Goal: Information Seeking & Learning: Learn about a topic

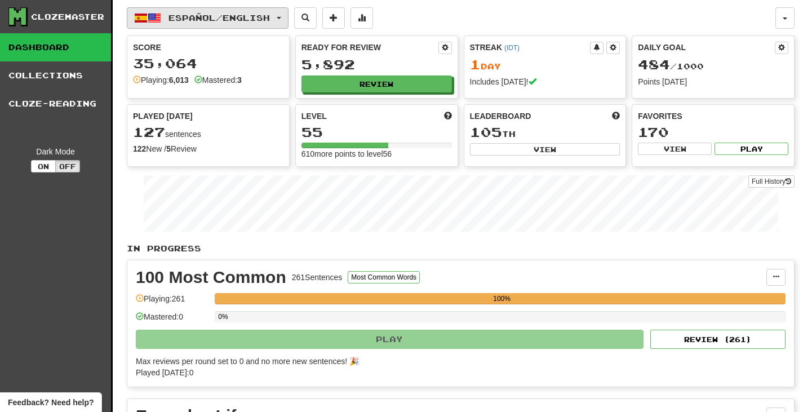
click at [209, 21] on span "Español / English" at bounding box center [219, 18] width 101 height 10
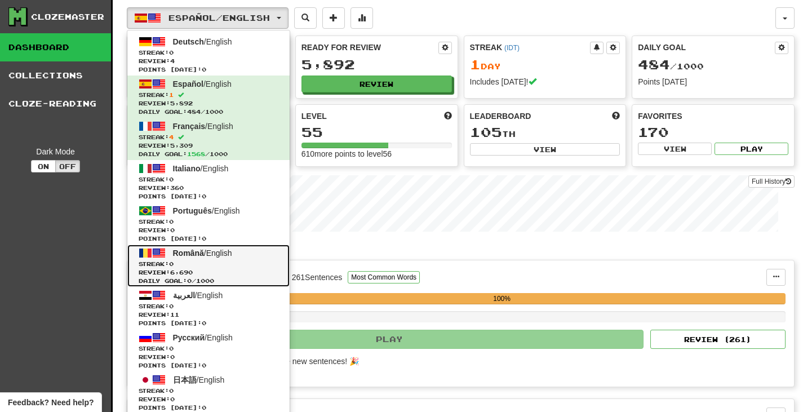
click at [271, 260] on span "Streak: 0" at bounding box center [209, 264] width 140 height 8
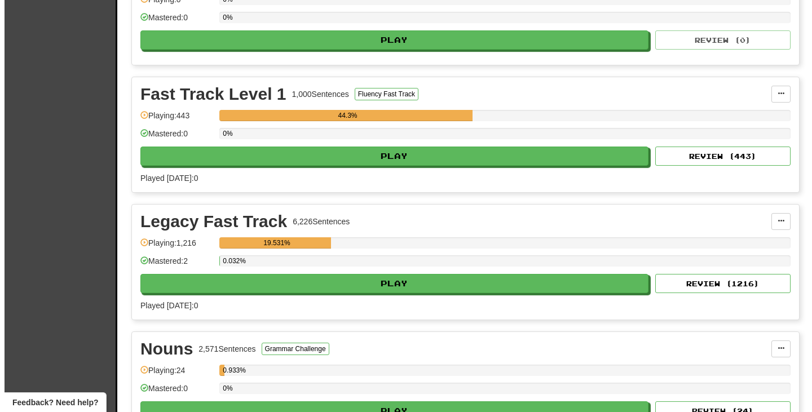
scroll to position [1522, 0]
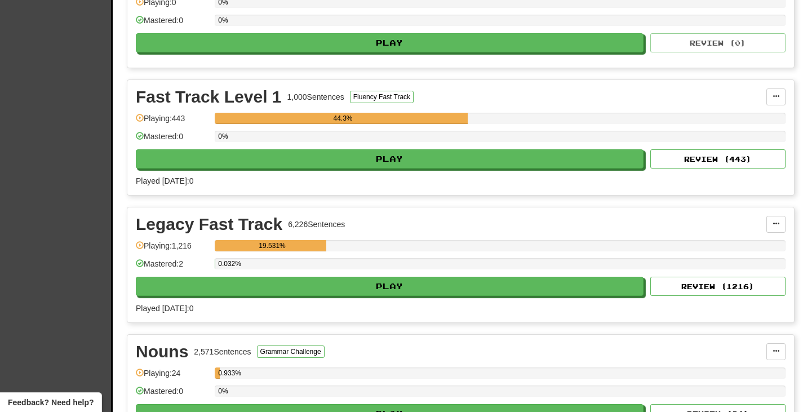
click at [477, 175] on div "Fast Track Level 1 1,000 Sentences Fluency Fast Track Manage Sentences Unpin fr…" at bounding box center [460, 137] width 667 height 115
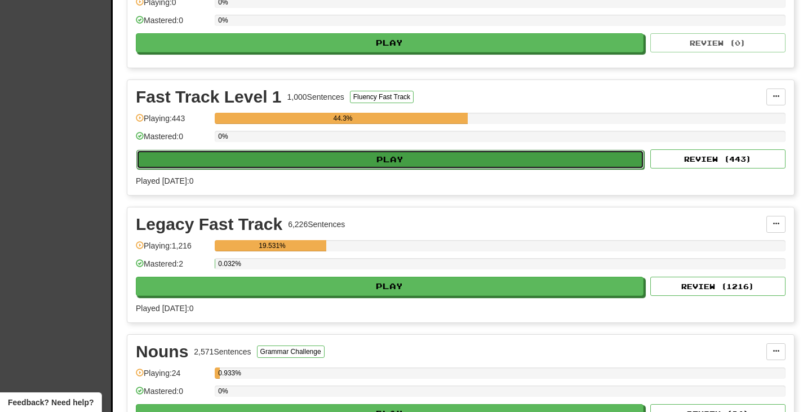
click at [477, 160] on button "Play" at bounding box center [390, 159] width 508 height 19
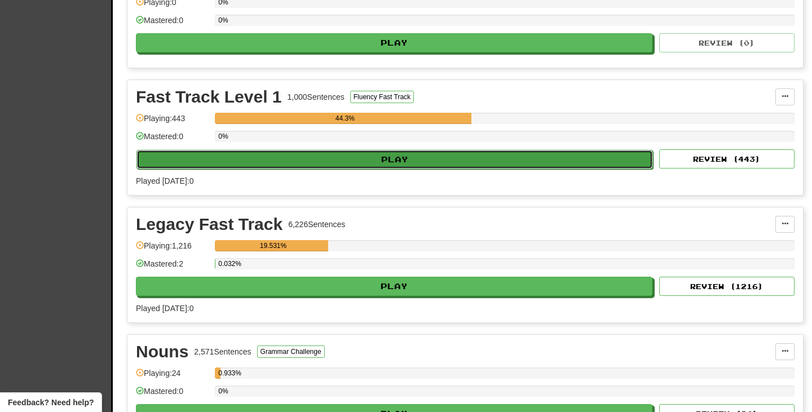
select select "***"
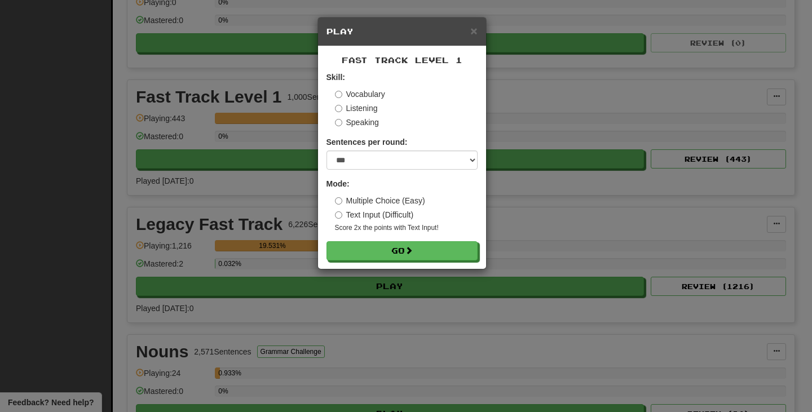
click at [448, 232] on small "Score 2x the points with Text Input !" at bounding box center [406, 228] width 143 height 10
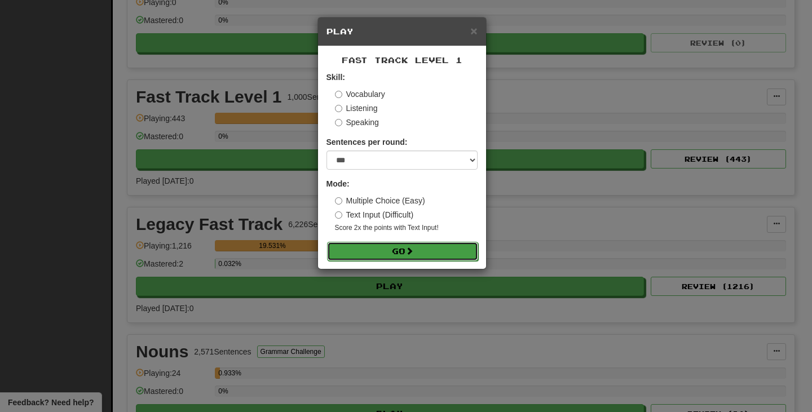
click at [451, 258] on button "Go" at bounding box center [402, 251] width 151 height 19
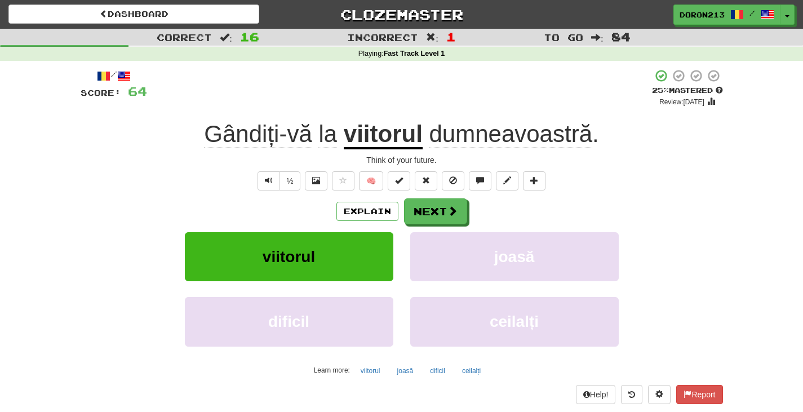
click at [536, 131] on span "dumneavoastră" at bounding box center [510, 134] width 163 height 27
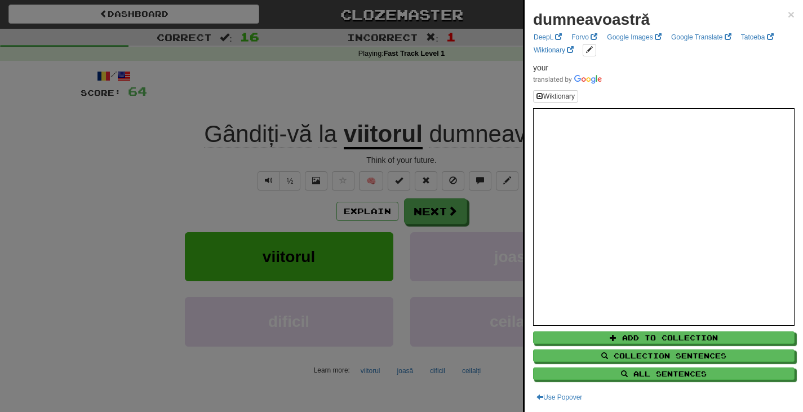
click at [457, 91] on div at bounding box center [401, 206] width 803 height 412
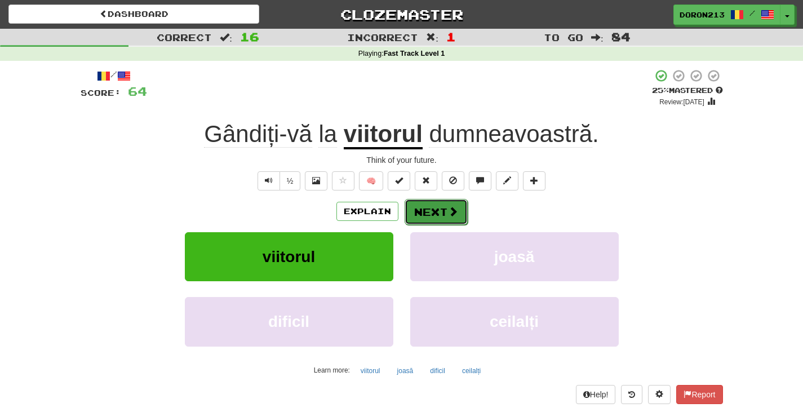
click at [451, 224] on button "Next" at bounding box center [436, 212] width 63 height 26
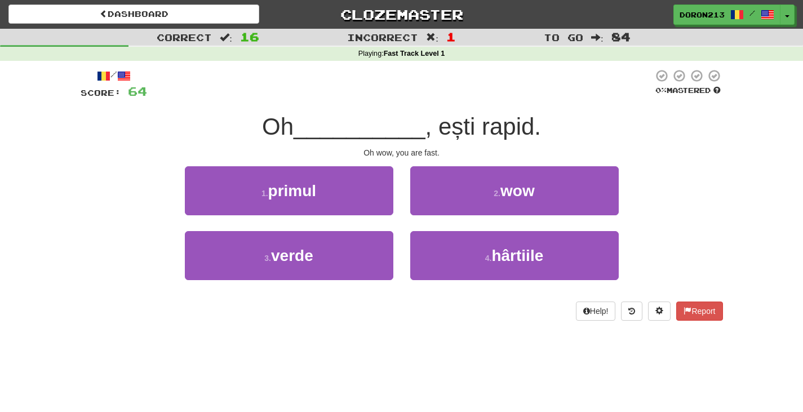
click at [691, 160] on div "/ Score: 64 0 % Mastered Oh __________ , ești rapid. Oh wow, you are fast. 1 . …" at bounding box center [402, 195] width 643 height 252
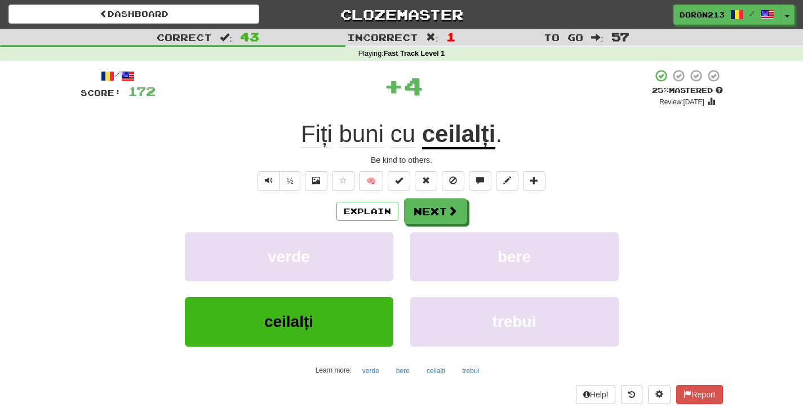
click at [301, 129] on span "Fiți" at bounding box center [317, 134] width 32 height 27
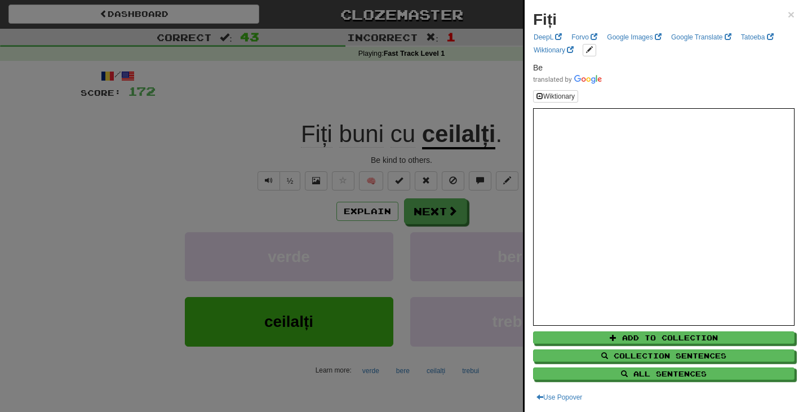
click at [252, 135] on div at bounding box center [401, 206] width 803 height 412
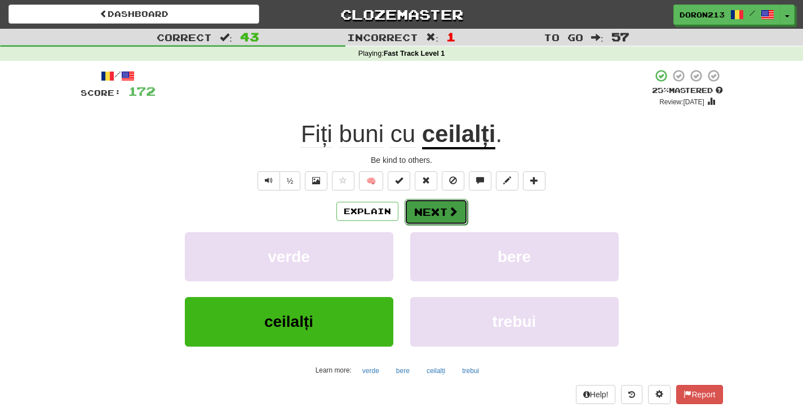
click at [441, 206] on button "Next" at bounding box center [436, 212] width 63 height 26
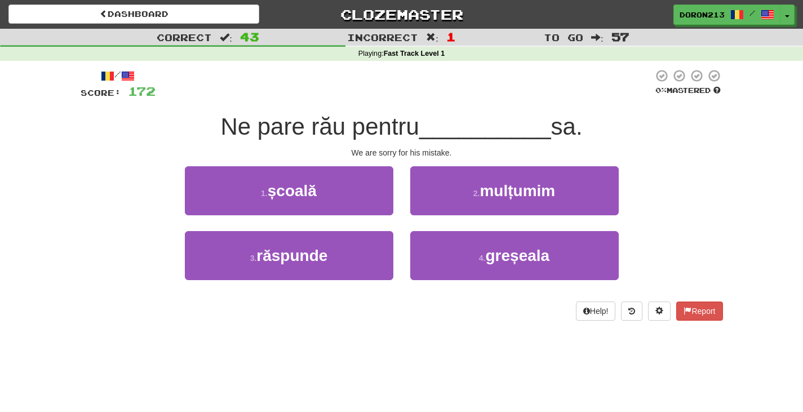
click at [732, 182] on div "Correct : 43 Incorrect : 1 To go : 57 Playing : Fast Track Level 1 / Score: 172…" at bounding box center [401, 183] width 803 height 308
click at [723, 184] on div "1 . școală 2 . mulțumim" at bounding box center [402, 198] width 676 height 65
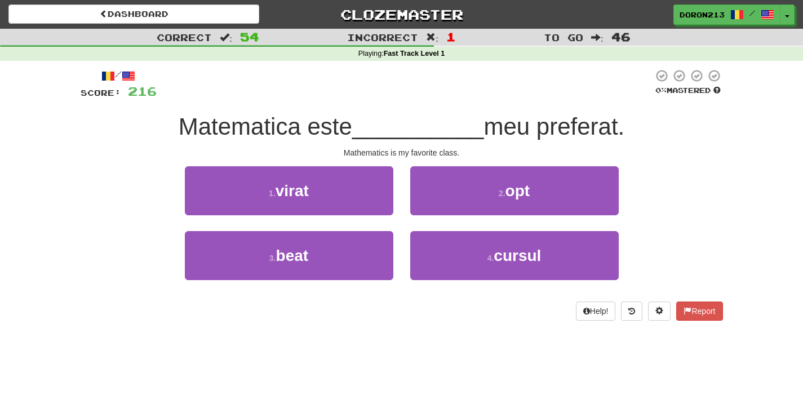
click at [733, 229] on div "Correct : 54 Incorrect : 1 To go : 46 Playing : Fast Track Level 1 / Score: 216…" at bounding box center [401, 183] width 803 height 308
click at [758, 235] on div "Correct : 54 Incorrect : 1 To go : 46 Playing : Fast Track Level 1 / Score: 216…" at bounding box center [401, 183] width 803 height 308
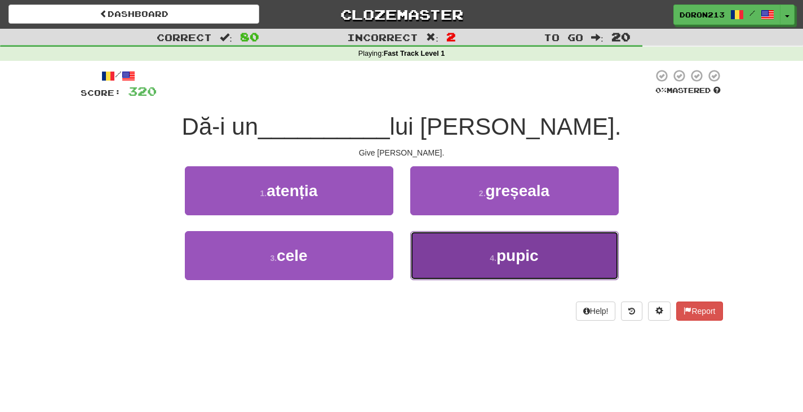
click at [515, 265] on button "4 . pupic" at bounding box center [514, 255] width 209 height 49
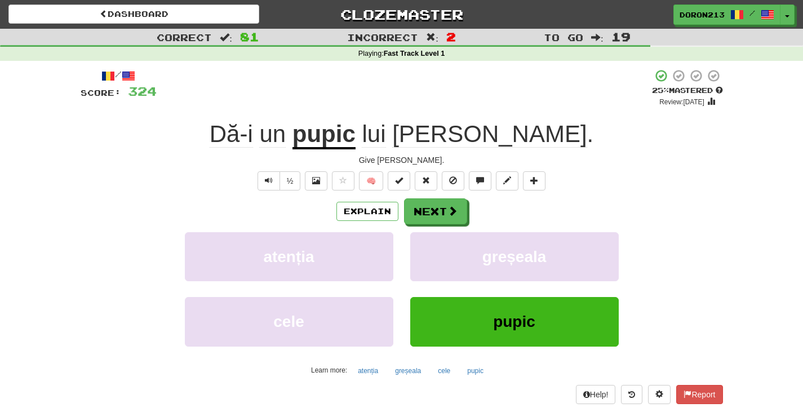
click at [716, 205] on div "Explain Next" at bounding box center [402, 211] width 643 height 26
click at [722, 203] on div "Explain Next" at bounding box center [402, 211] width 643 height 26
drag, startPoint x: 722, startPoint y: 231, endPoint x: 723, endPoint y: 196, distance: 34.4
click at [722, 216] on div "Explain Next atenția greșeala cele pupic Learn more: atenția greșeala cele pupic" at bounding box center [402, 288] width 643 height 181
drag, startPoint x: 723, startPoint y: 193, endPoint x: 722, endPoint y: 198, distance: 5.9
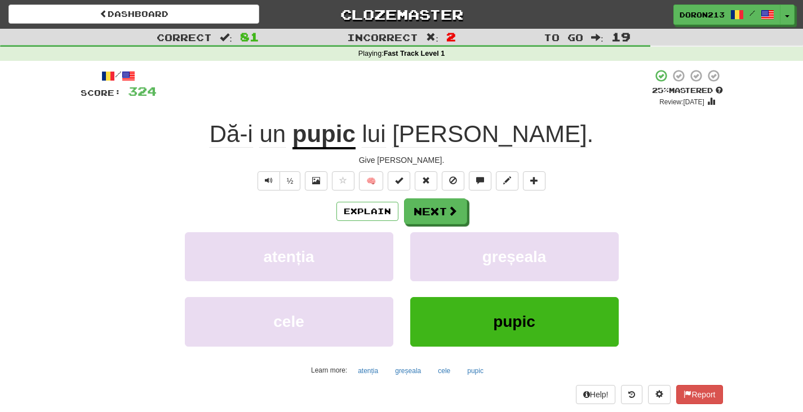
click at [722, 196] on div "/ Score: 324 + 4 25 % Mastered Review: 2025-09-16 Dă-i un pupic lui Tom . Give …" at bounding box center [401, 240] width 659 height 358
click at [720, 216] on div "Explain Next" at bounding box center [402, 211] width 643 height 26
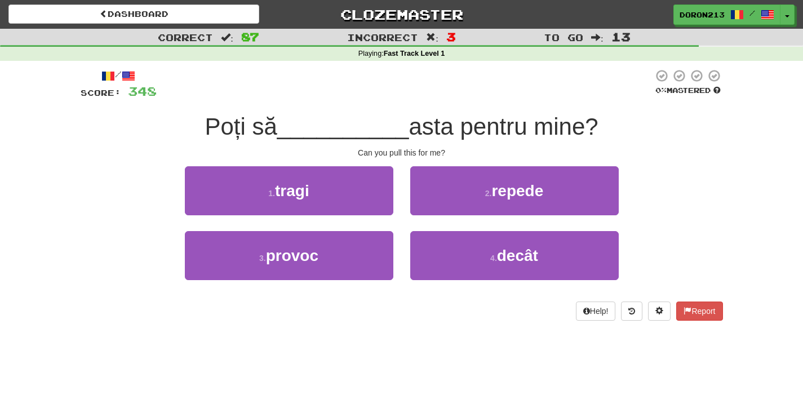
click at [753, 181] on div "Correct : 87 Incorrect : 3 To go : 13 Playing : Fast Track Level 1 / Score: 348…" at bounding box center [401, 183] width 803 height 308
click at [751, 176] on div "Correct : 87 Incorrect : 3 To go : 13 Playing : Fast Track Level 1 / Score: 348…" at bounding box center [401, 183] width 803 height 308
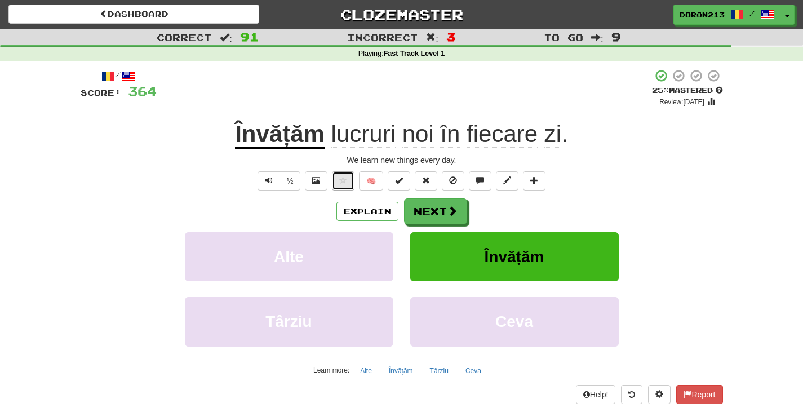
click at [347, 182] on span at bounding box center [343, 180] width 8 height 8
click at [596, 228] on div "Explain Next Alte Învățăm Târziu Ceva Learn more: Alte Învățăm Târziu Ceva" at bounding box center [402, 288] width 643 height 181
click at [432, 210] on button "Next" at bounding box center [436, 212] width 63 height 26
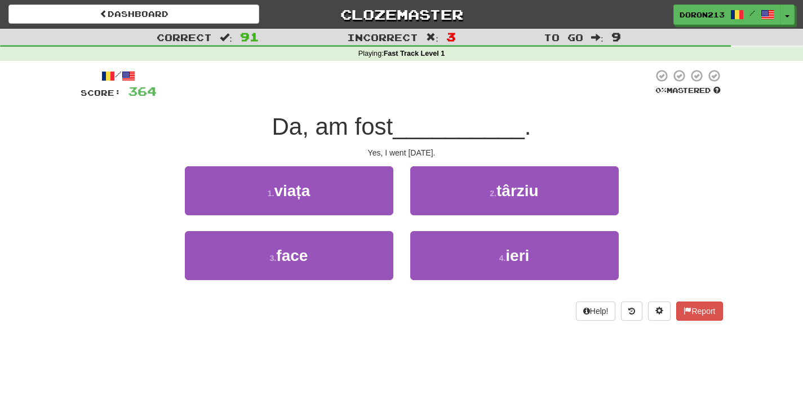
click at [693, 210] on div "1 . viața 2 . târziu" at bounding box center [402, 198] width 676 height 65
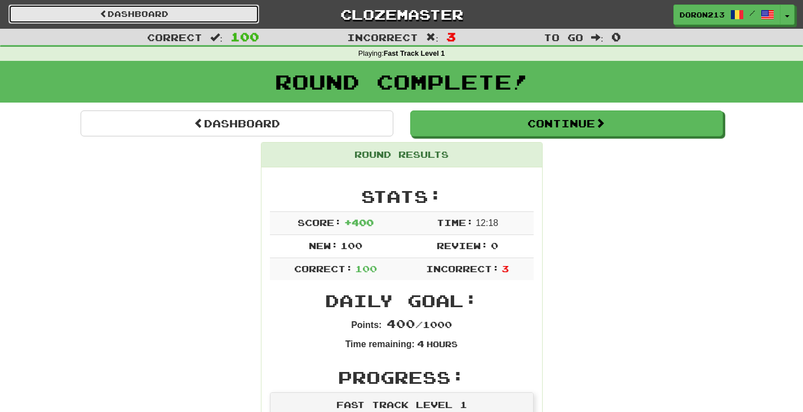
click at [134, 22] on link "Dashboard" at bounding box center [133, 14] width 251 height 19
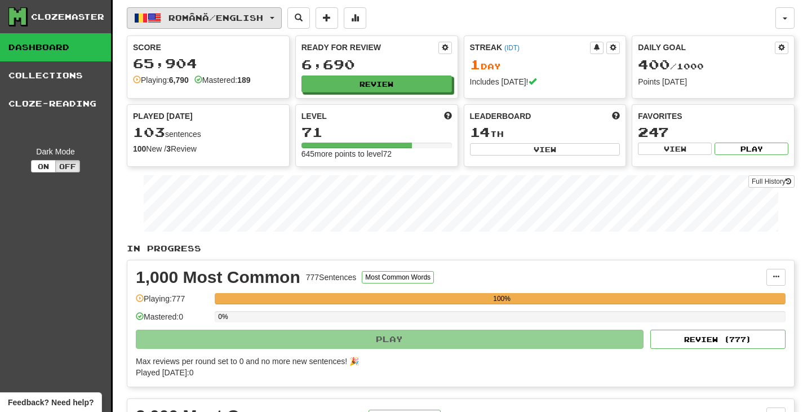
click at [227, 14] on span "Română / English" at bounding box center [216, 18] width 95 height 10
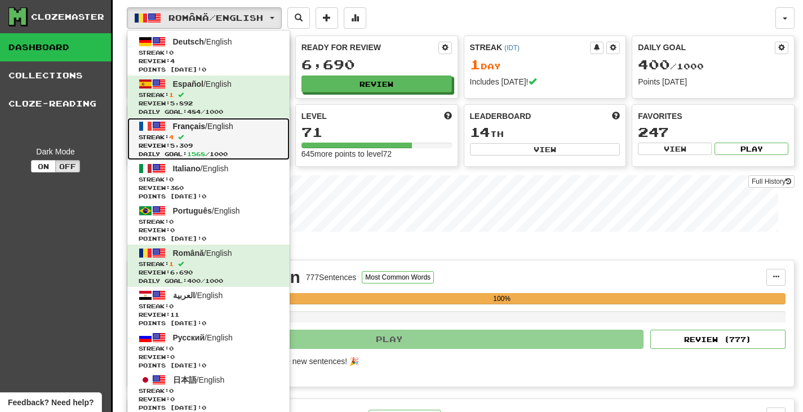
click at [241, 138] on span "Streak: 4" at bounding box center [209, 137] width 140 height 8
